Goal: Find contact information: Find contact information

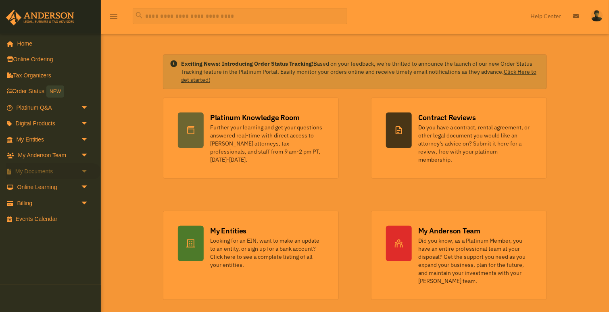
click at [82, 167] on span "arrow_drop_down" at bounding box center [89, 171] width 16 height 17
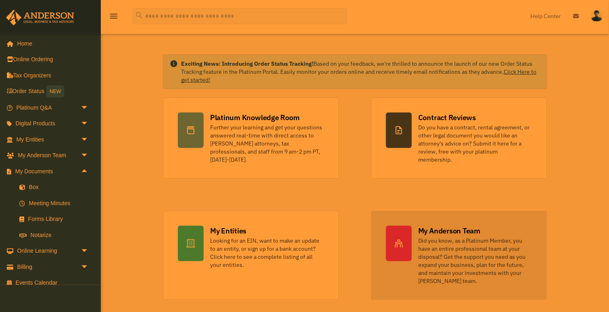
click at [449, 226] on div "My Anderson Team" at bounding box center [450, 231] width 62 height 10
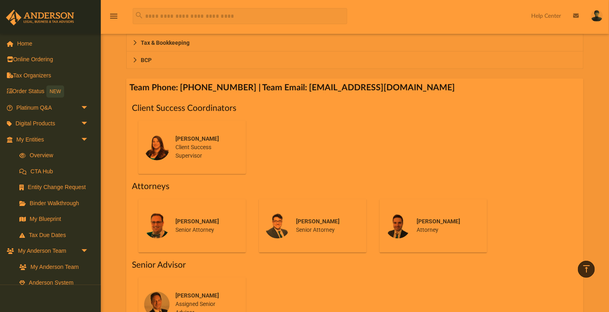
scroll to position [262, 0]
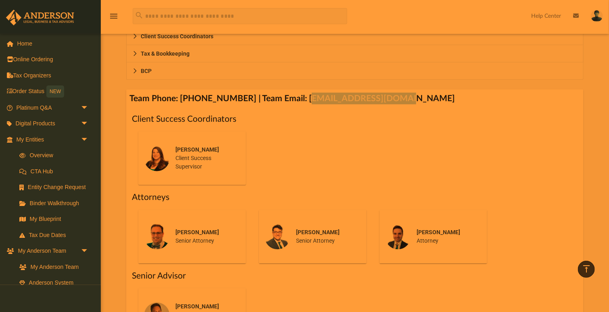
drag, startPoint x: 296, startPoint y: 99, endPoint x: 388, endPoint y: 99, distance: 92.0
click at [388, 99] on h4 "Team Phone: [PHONE_NUMBER] | Team Email: [EMAIL_ADDRESS][DOMAIN_NAME]" at bounding box center [355, 99] width 458 height 18
drag, startPoint x: 293, startPoint y: 98, endPoint x: 441, endPoint y: 98, distance: 148.1
click at [441, 98] on h4 "Team Phone: [PHONE_NUMBER] | Team Email: [EMAIL_ADDRESS][DOMAIN_NAME]" at bounding box center [355, 99] width 458 height 18
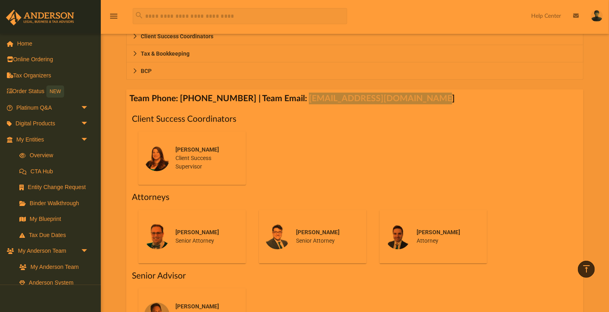
copy h4 "[EMAIL_ADDRESS][DOMAIN_NAME]"
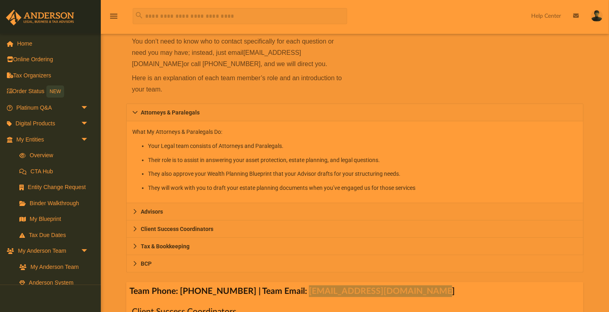
scroll to position [140, 0]
